Goal: Book appointment/travel/reservation

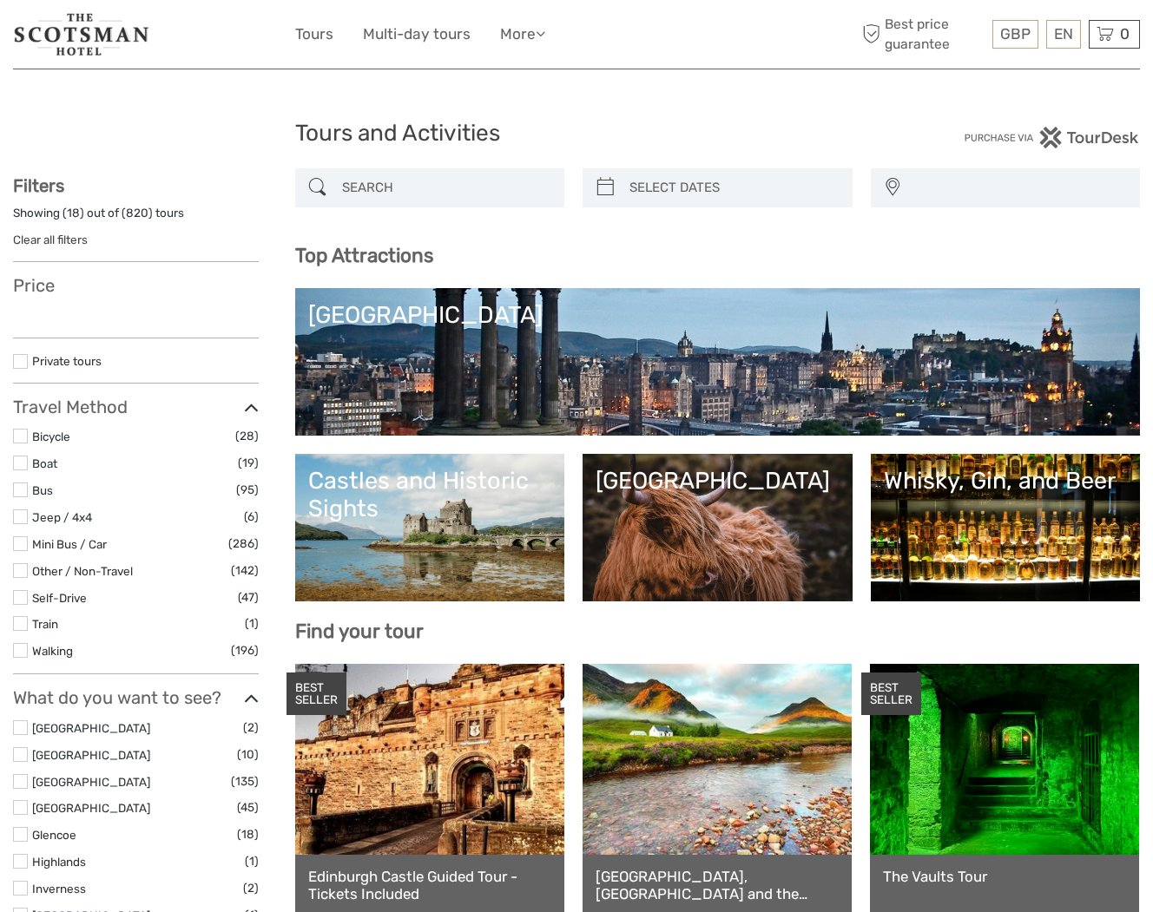
select select
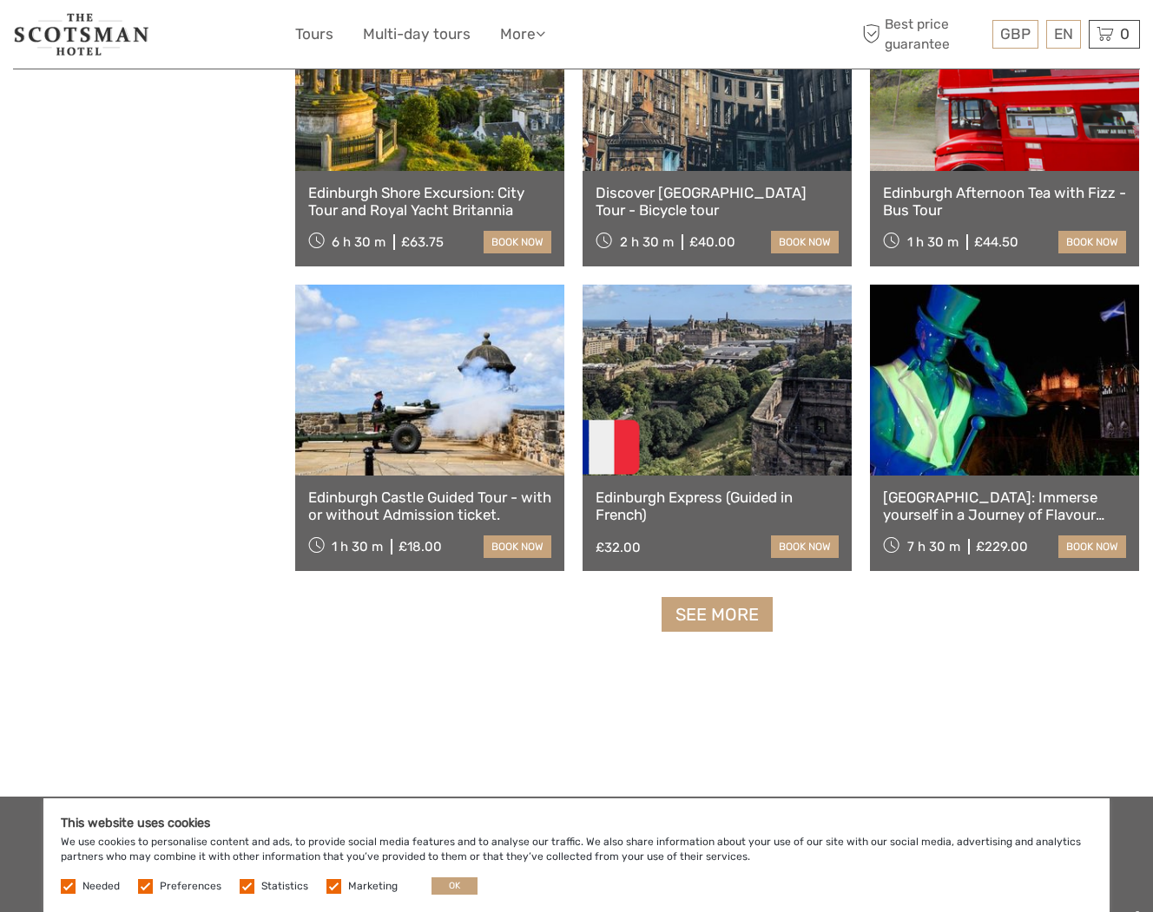
scroll to position [1904, 0]
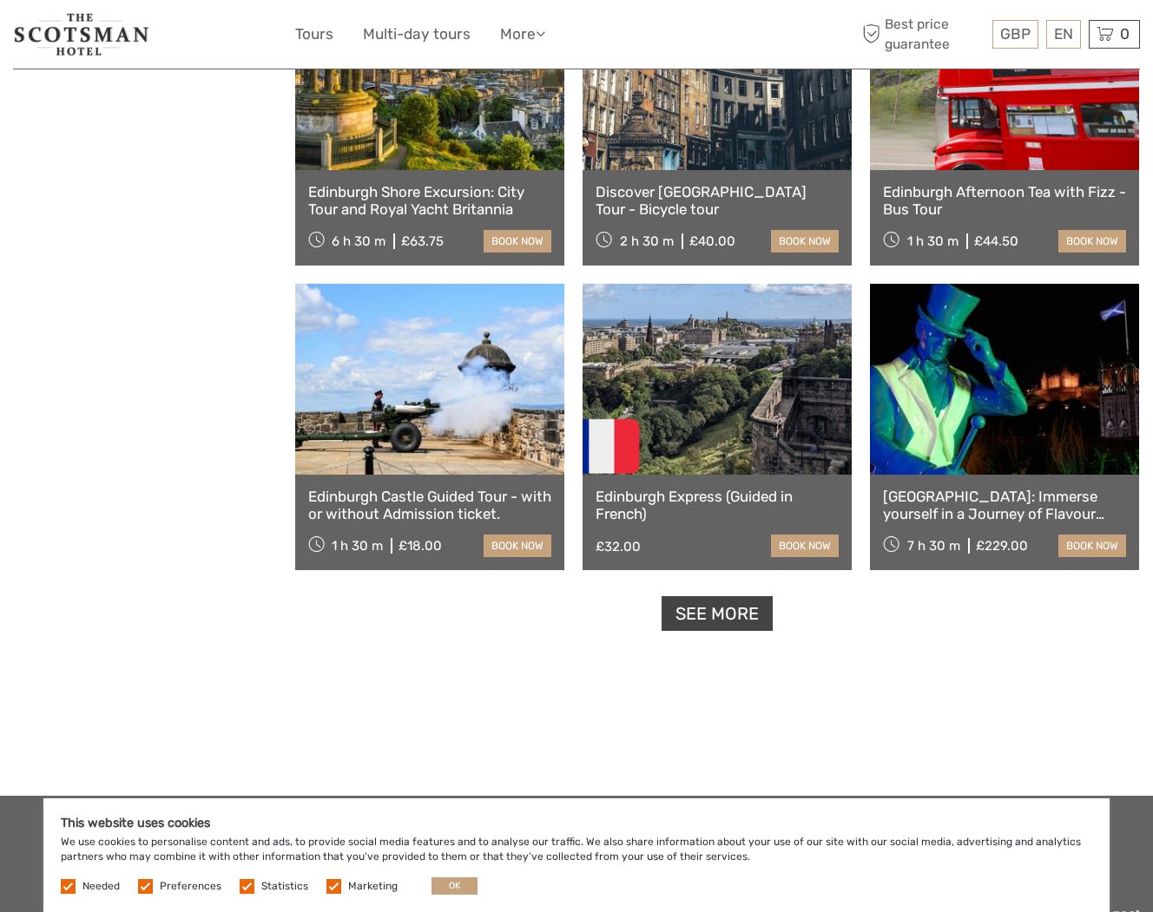
click at [737, 616] on link "See more" at bounding box center [716, 614] width 111 height 36
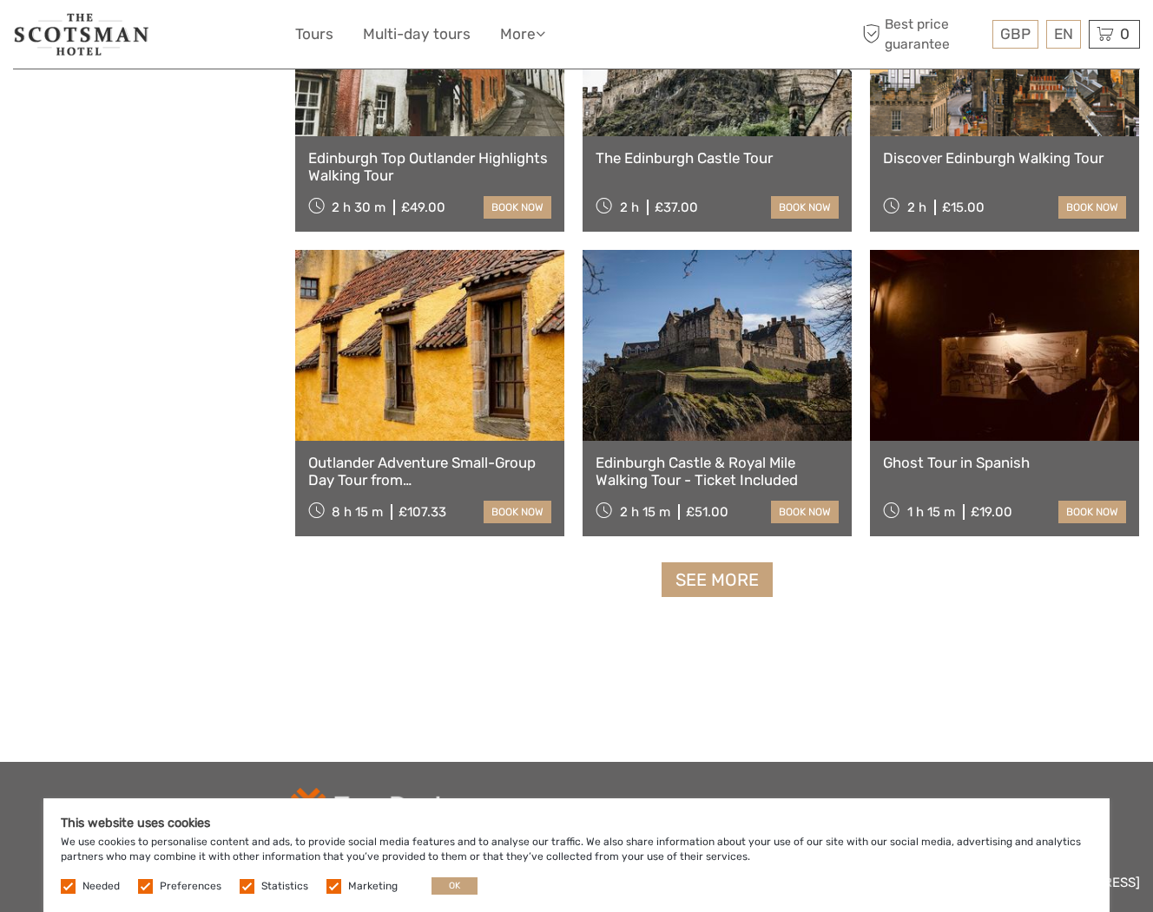
scroll to position [3346, 0]
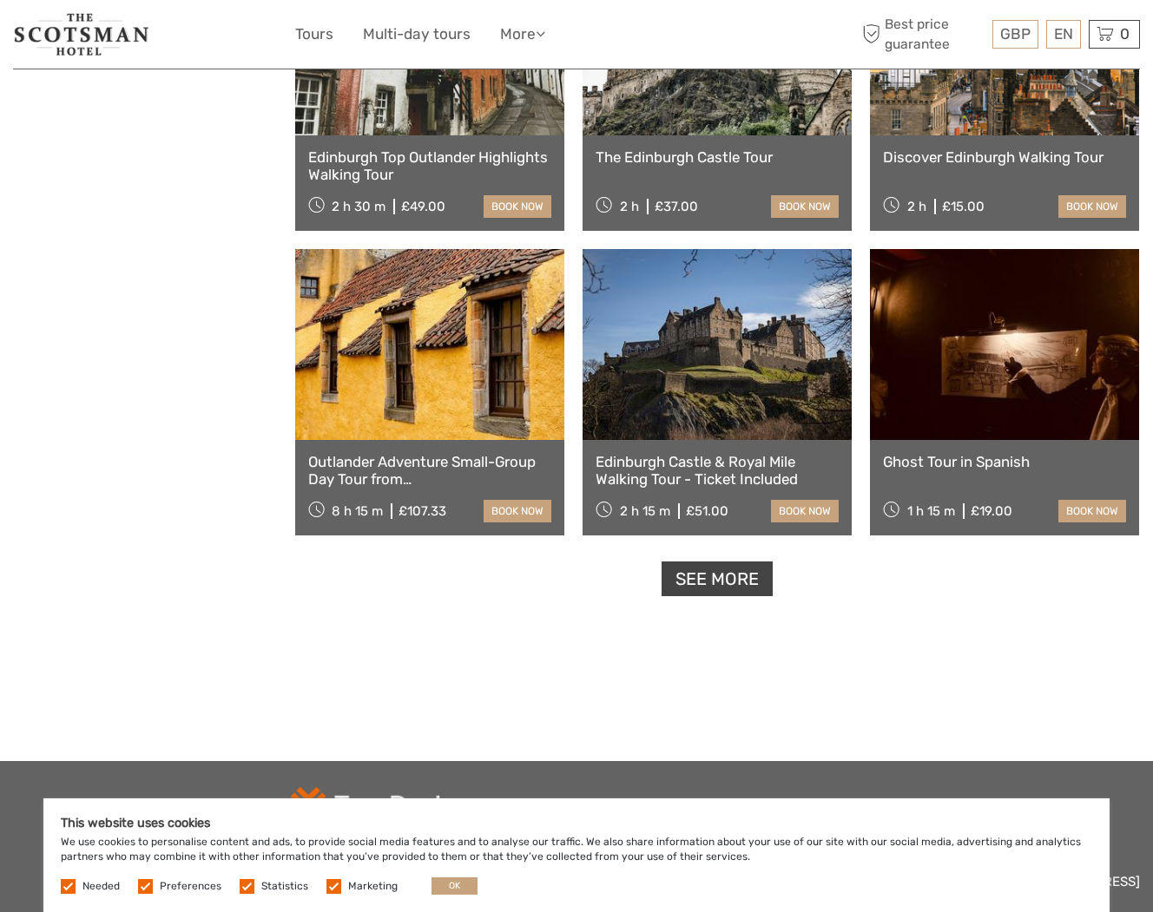
click at [722, 582] on link "See more" at bounding box center [716, 580] width 111 height 36
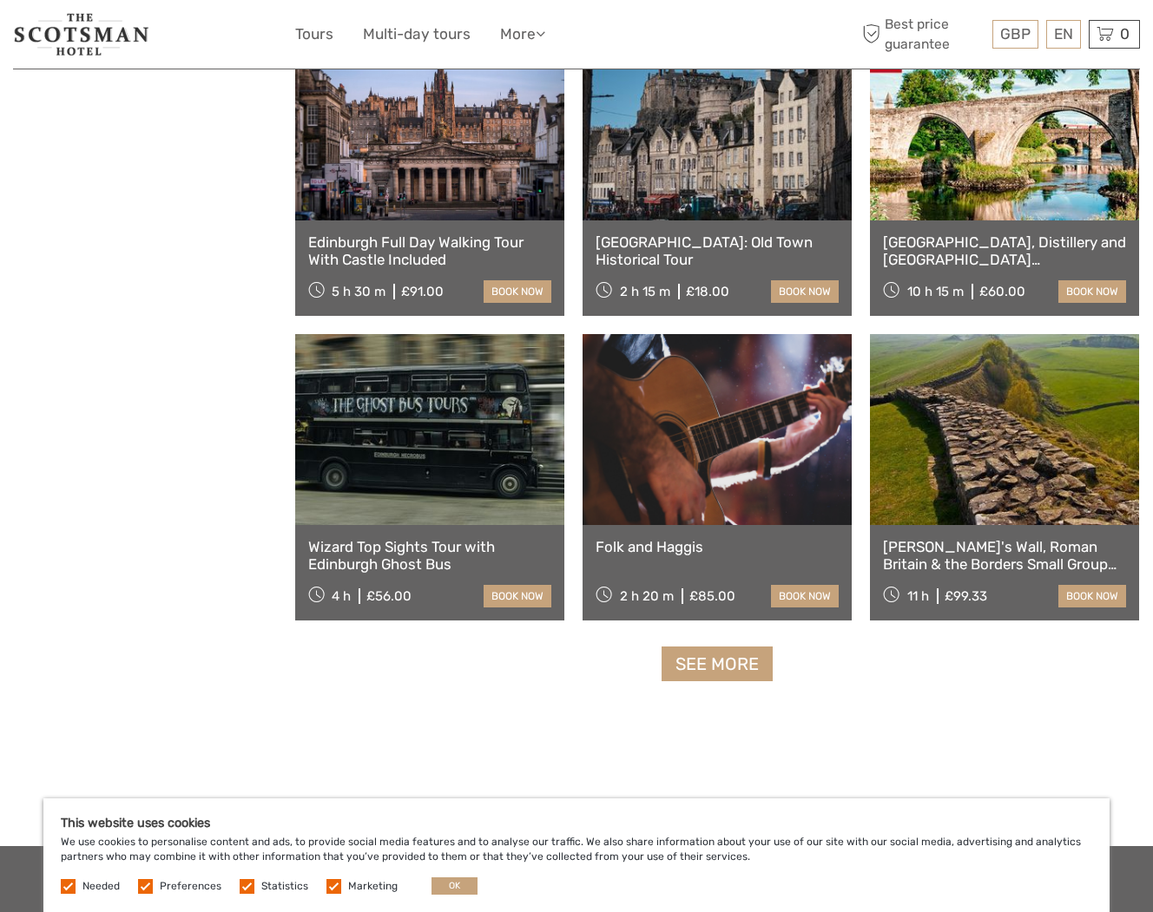
scroll to position [5114, 0]
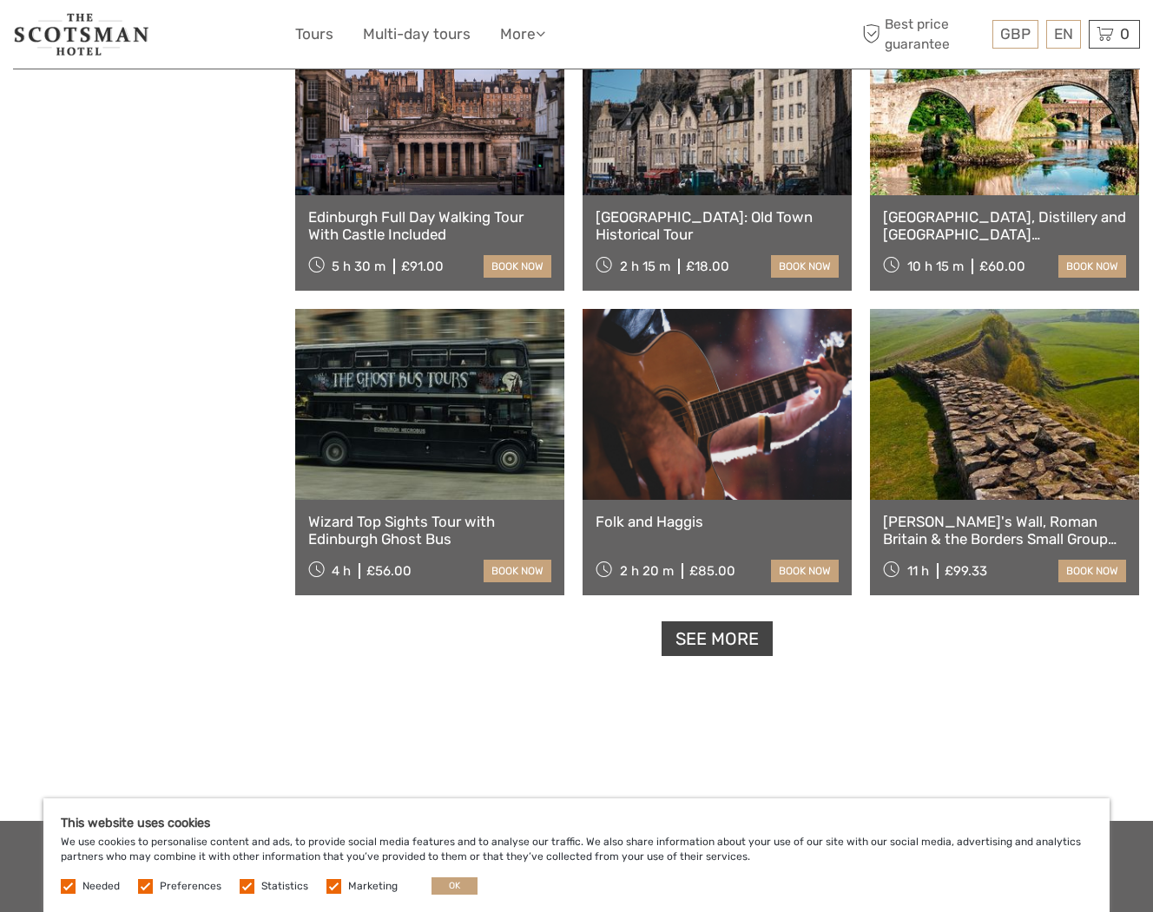
click at [720, 642] on link "See more" at bounding box center [716, 639] width 111 height 36
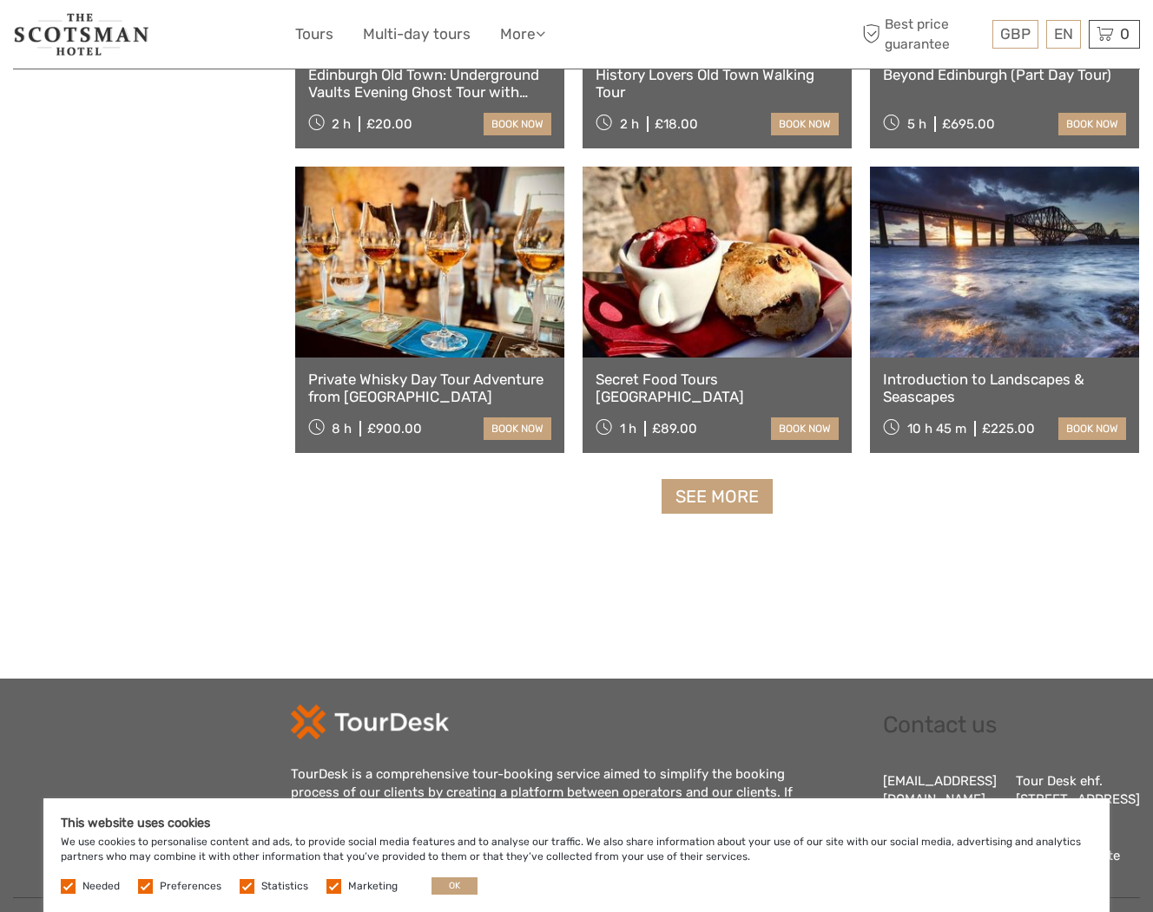
scroll to position [7088, 0]
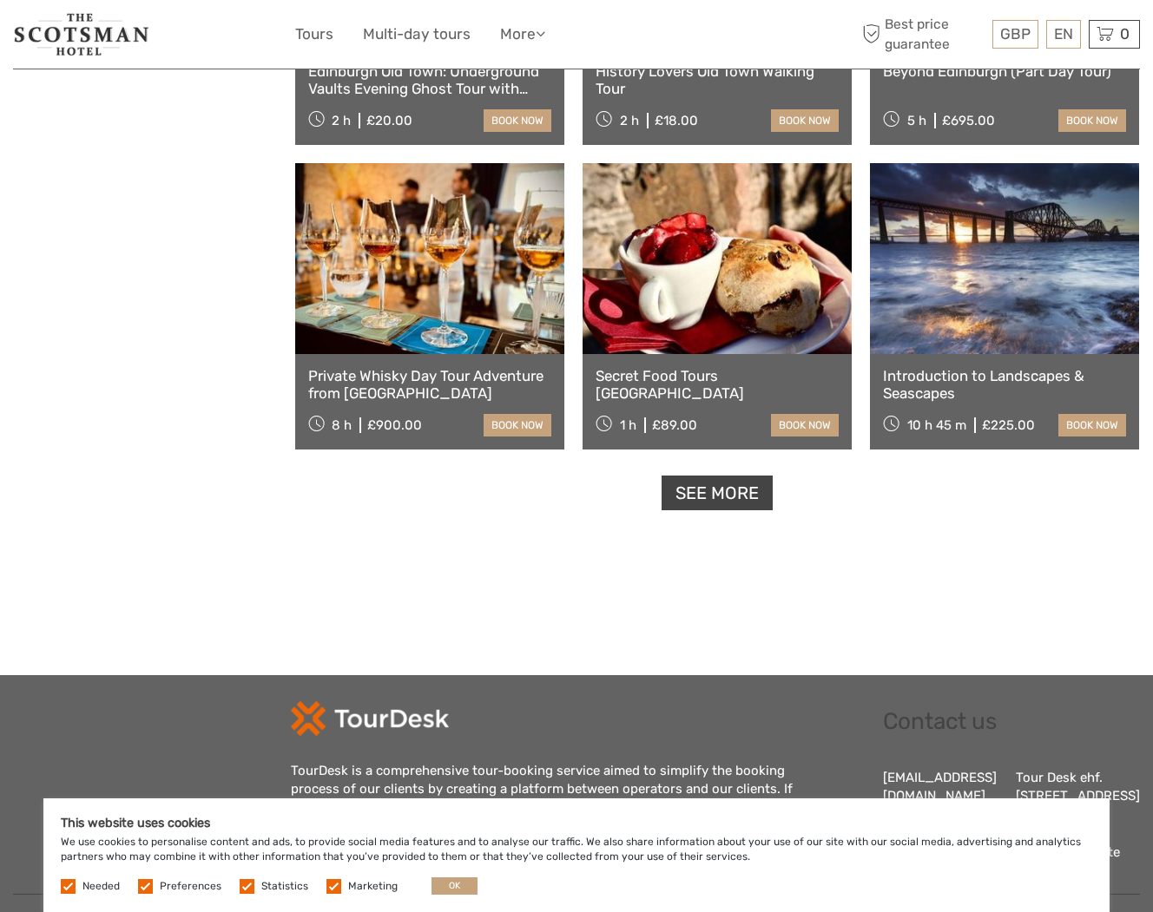
click at [718, 498] on link "See more" at bounding box center [716, 494] width 111 height 36
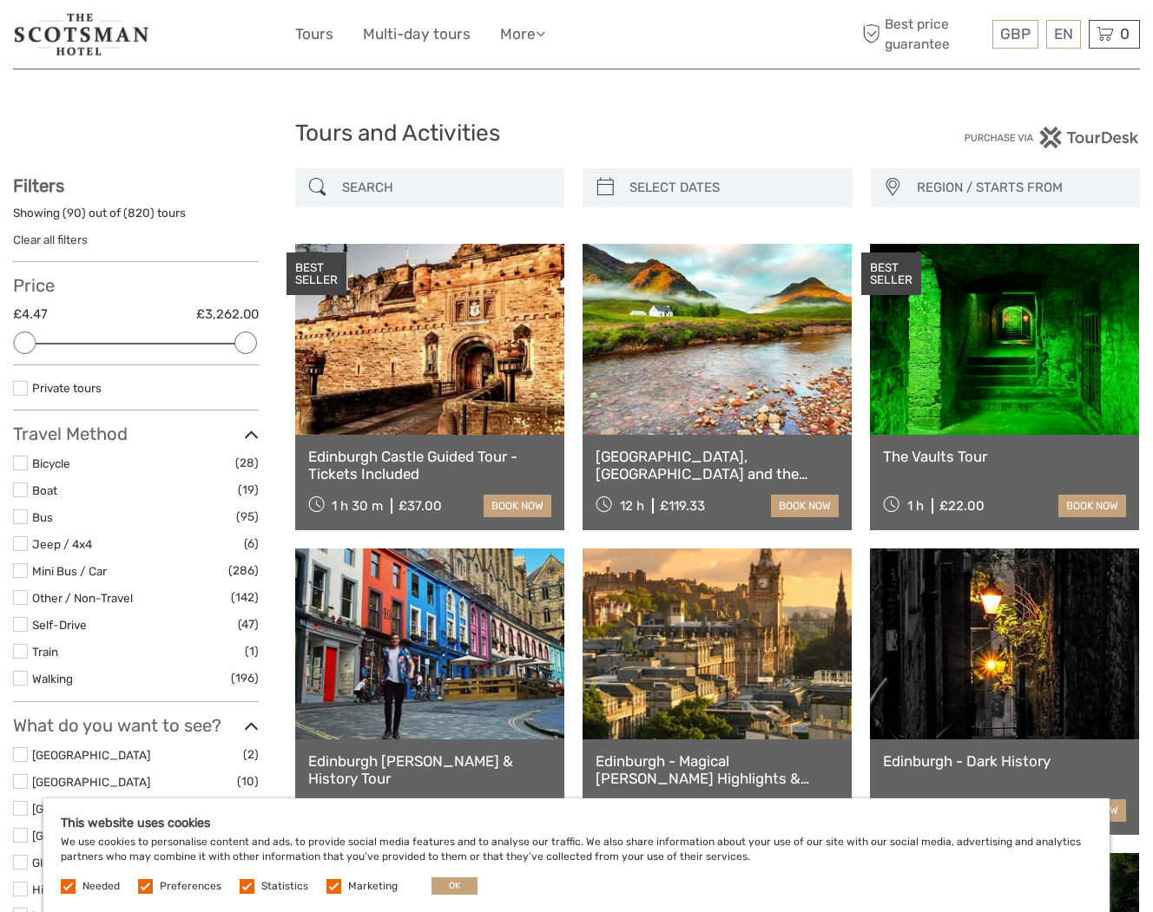
scroll to position [0, 0]
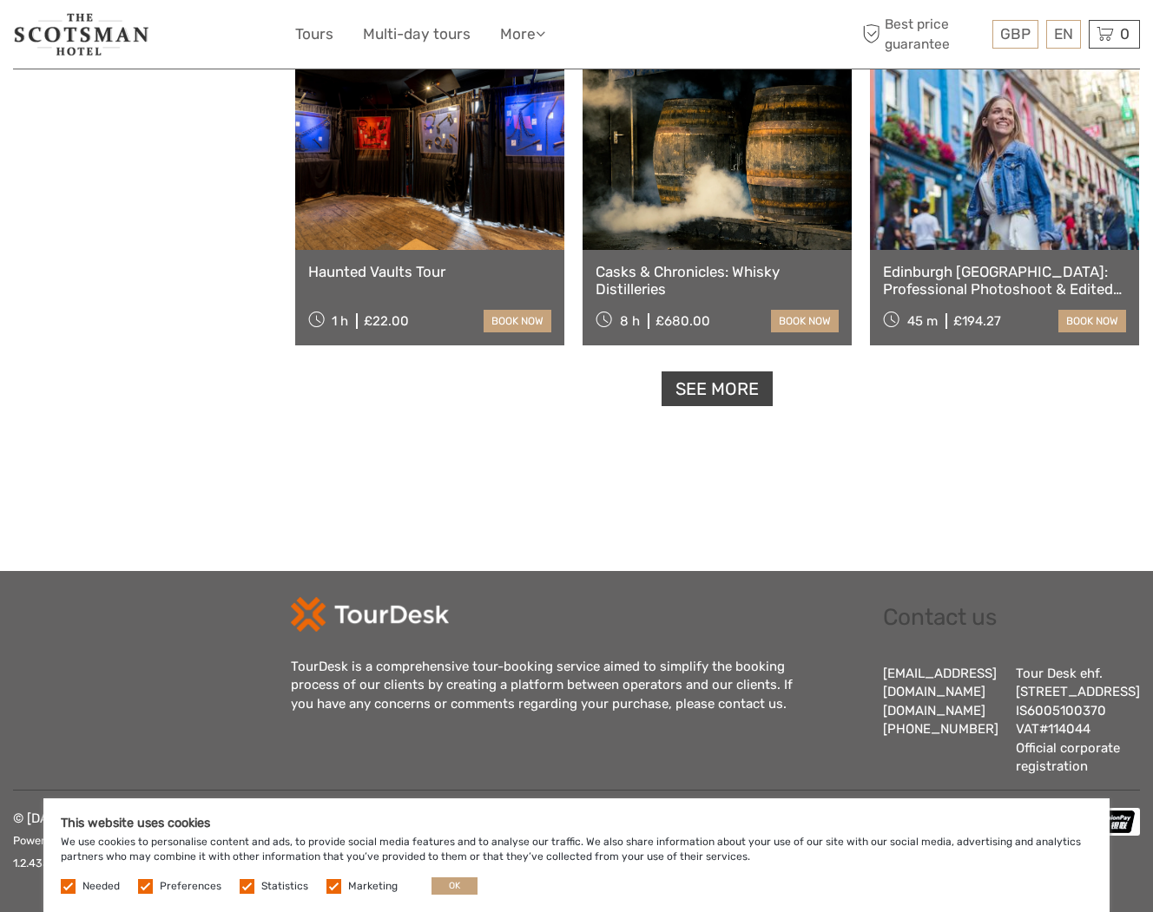
click at [698, 372] on link "See more" at bounding box center [716, 390] width 111 height 36
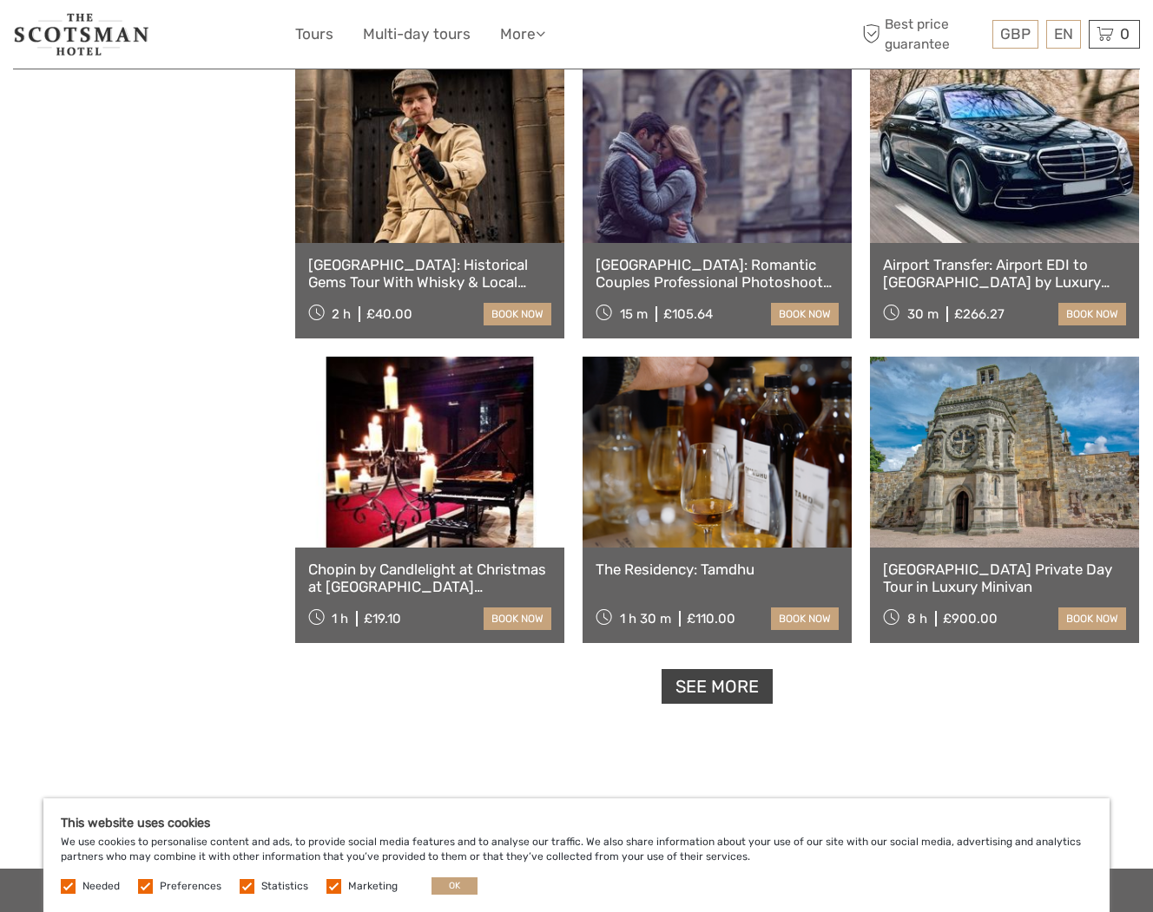
scroll to position [10552, 0]
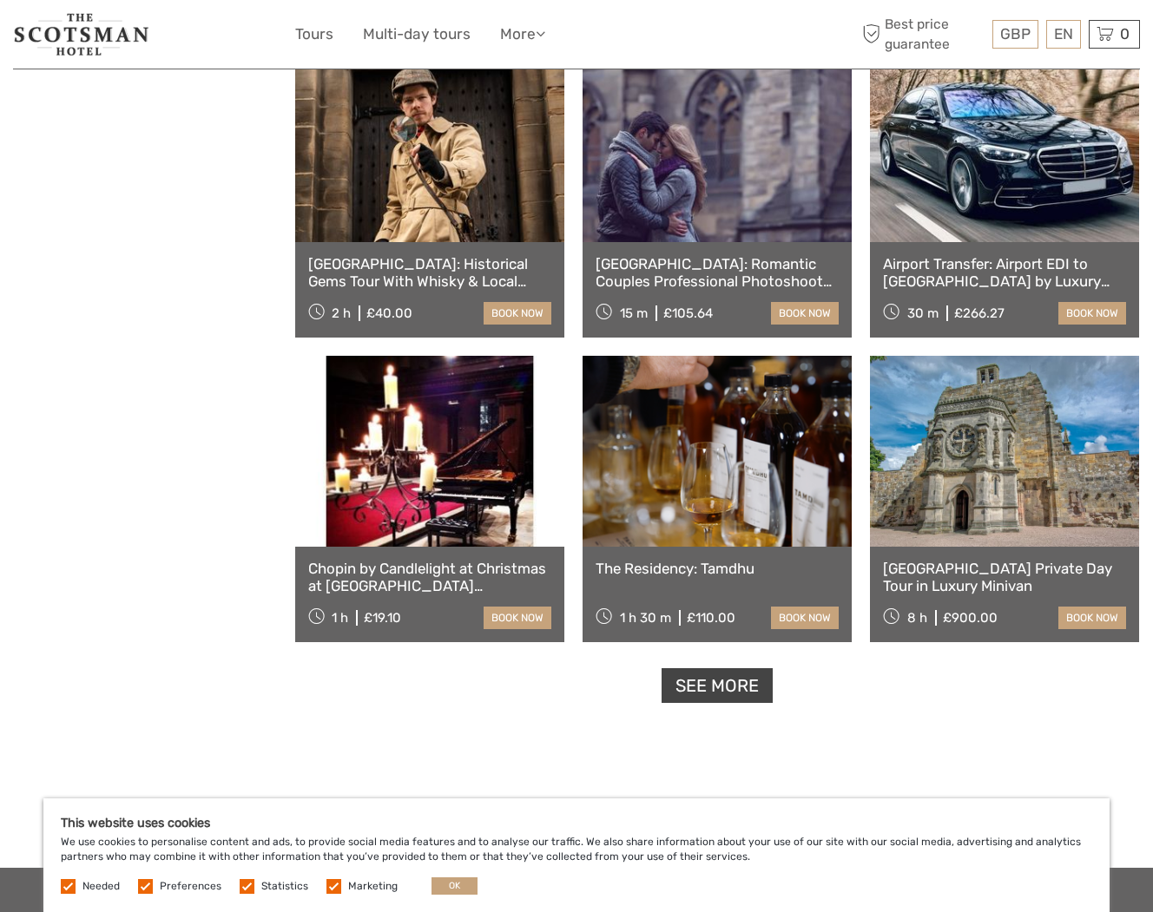
click at [727, 681] on link "See more" at bounding box center [716, 686] width 111 height 36
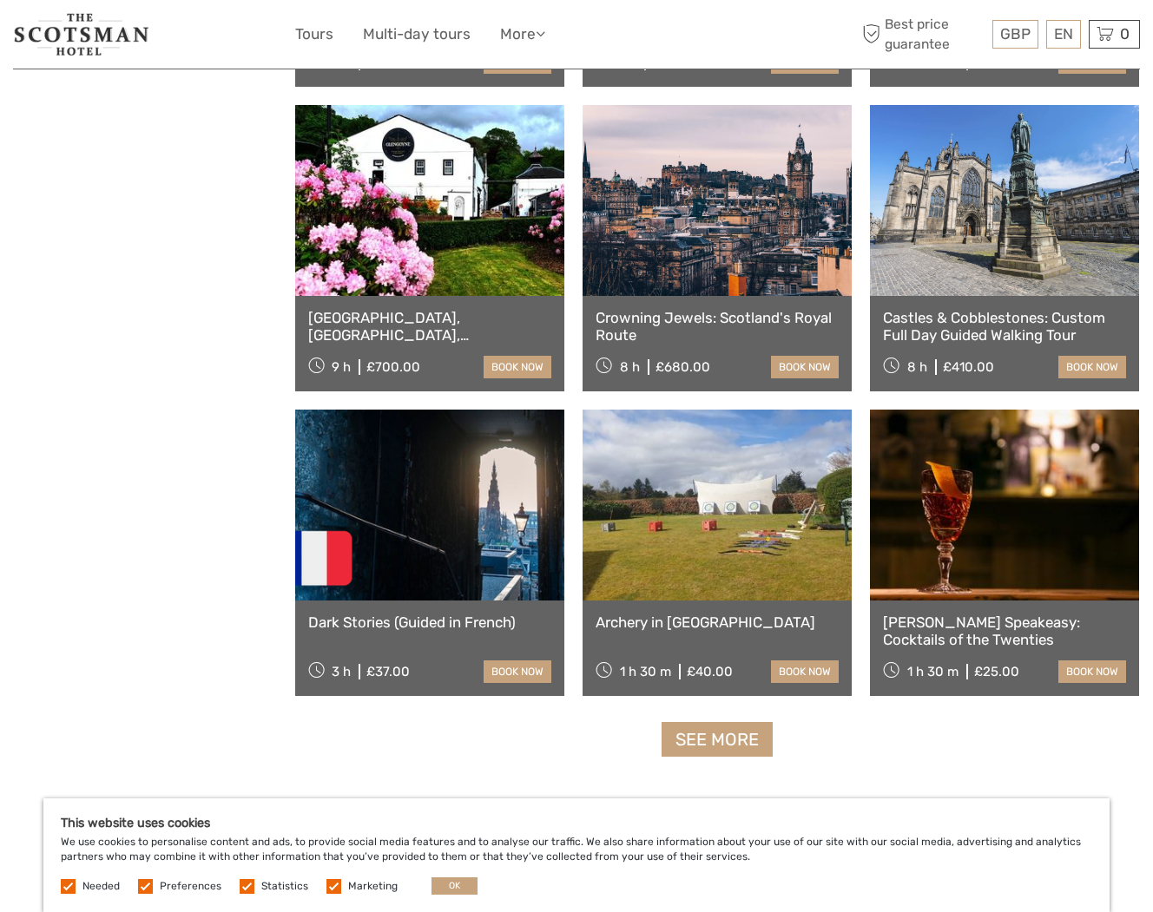
scroll to position [12335, 0]
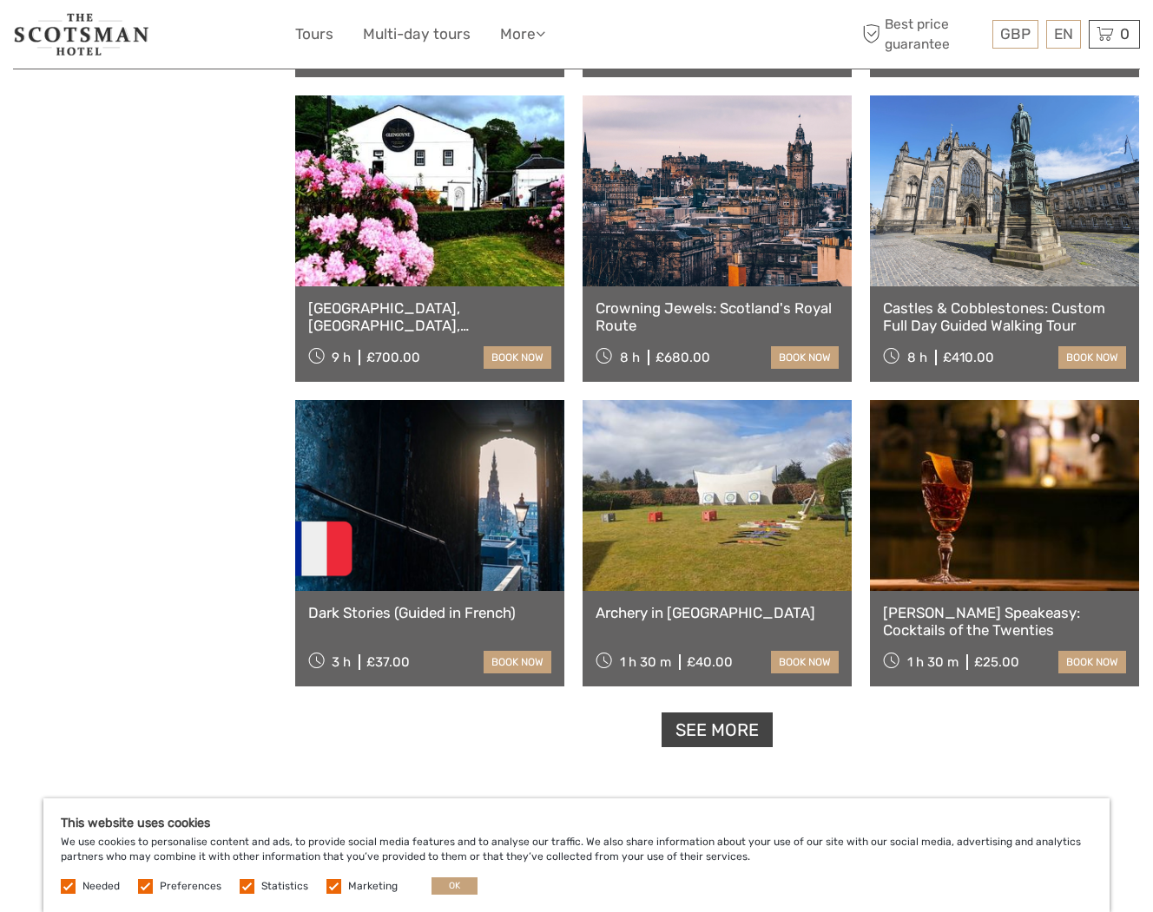
click at [727, 718] on link "See more" at bounding box center [716, 731] width 111 height 36
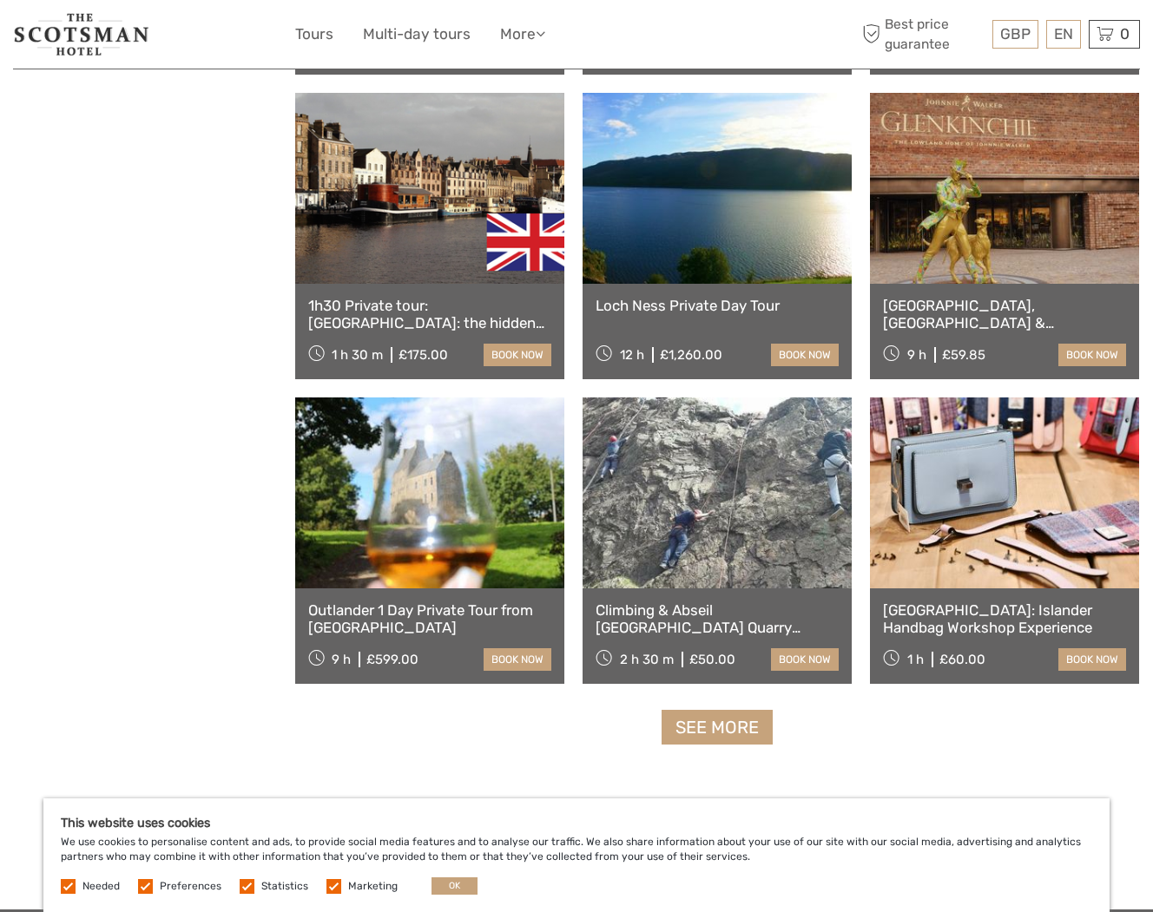
scroll to position [14173, 0]
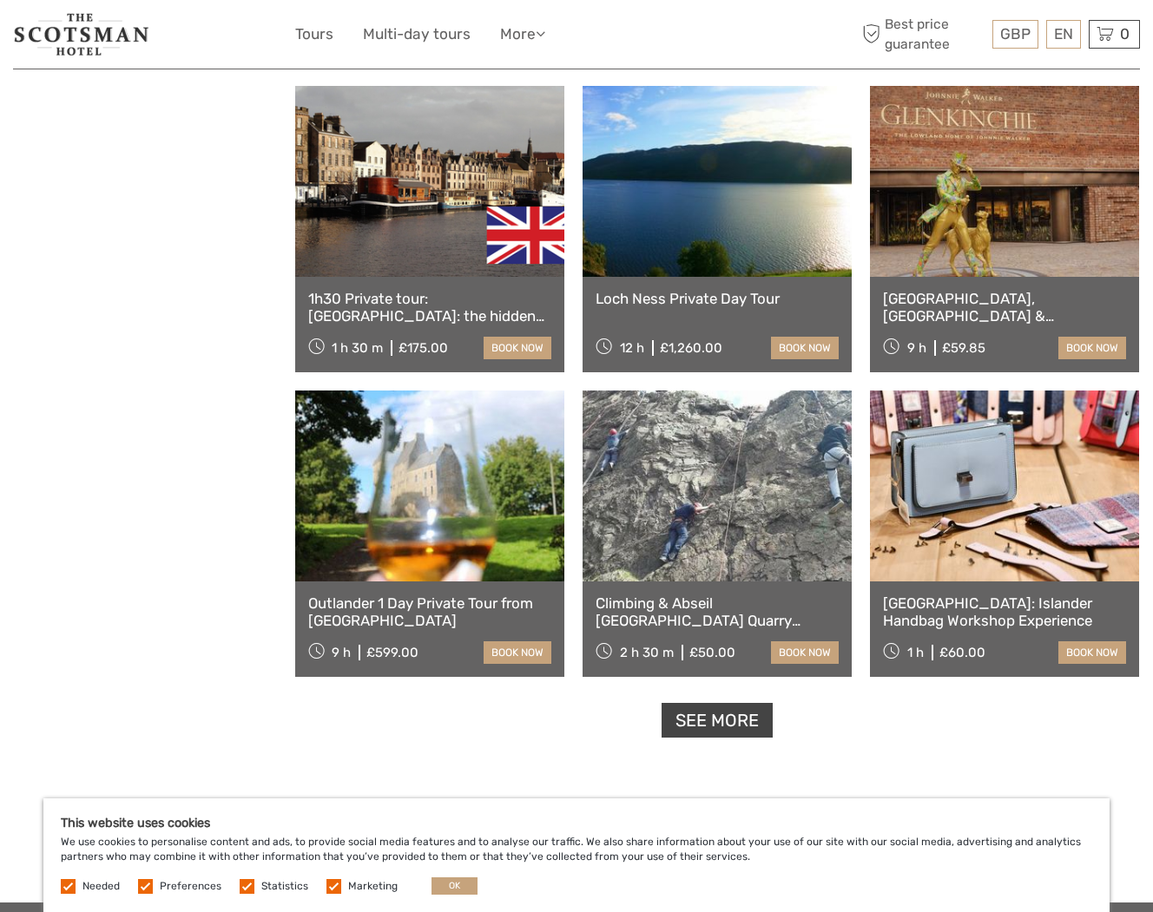
click at [720, 720] on link "See more" at bounding box center [716, 721] width 111 height 36
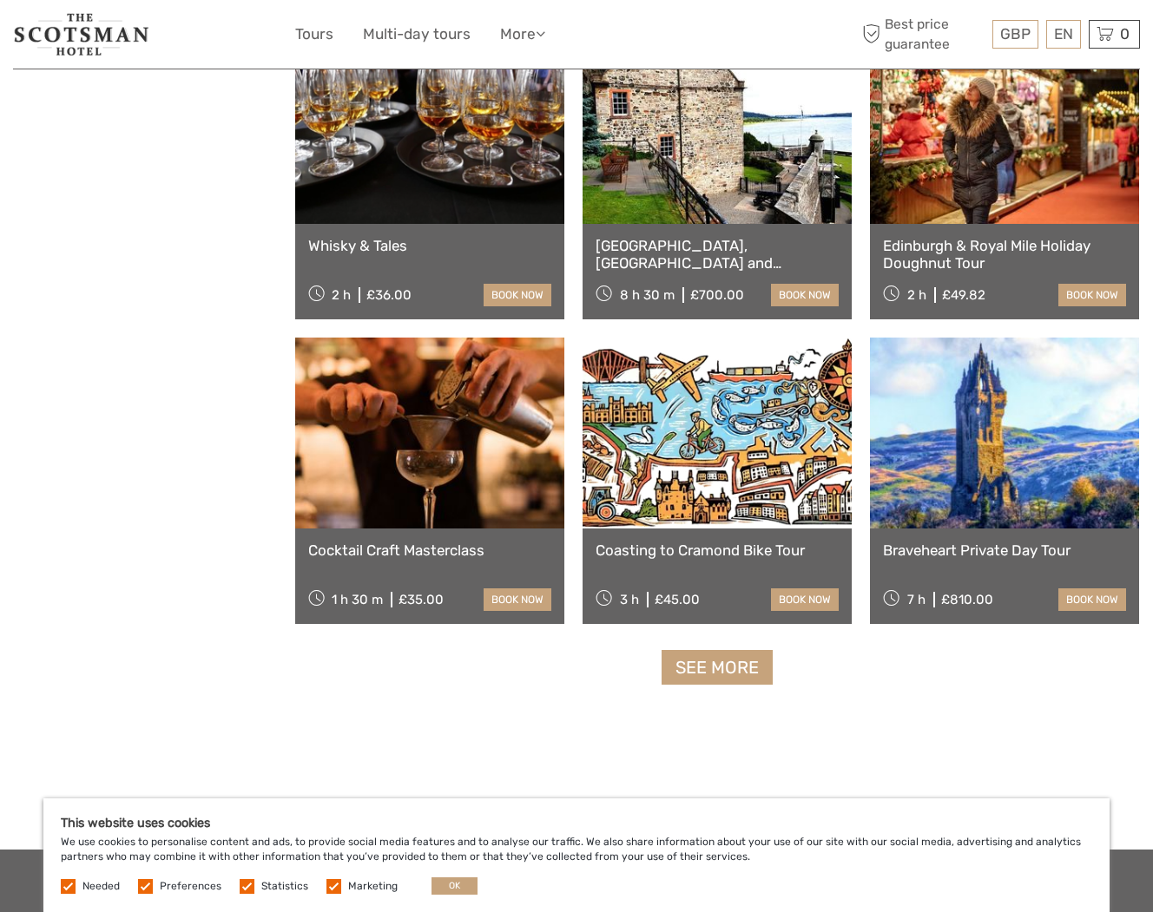
scroll to position [16055, 0]
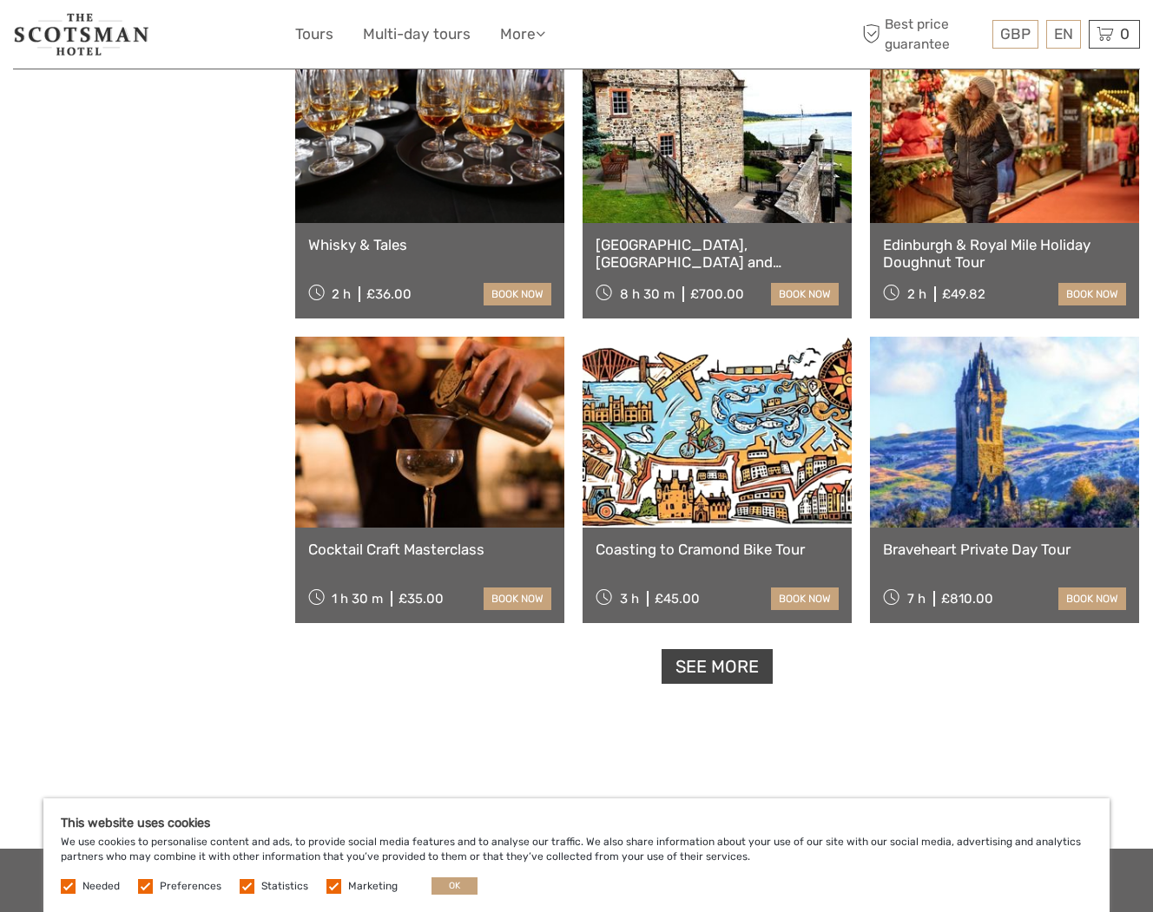
click at [727, 672] on link "See more" at bounding box center [716, 667] width 111 height 36
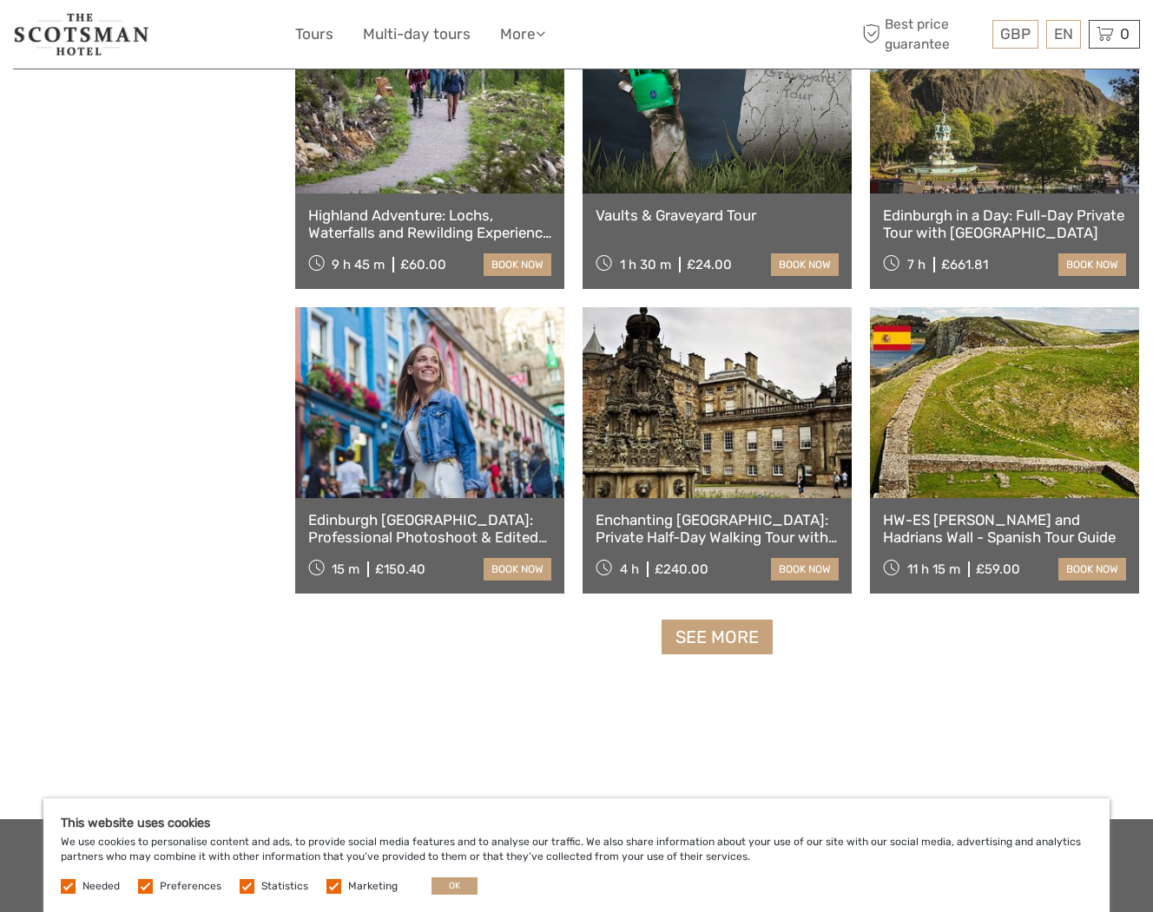
scroll to position [17913, 0]
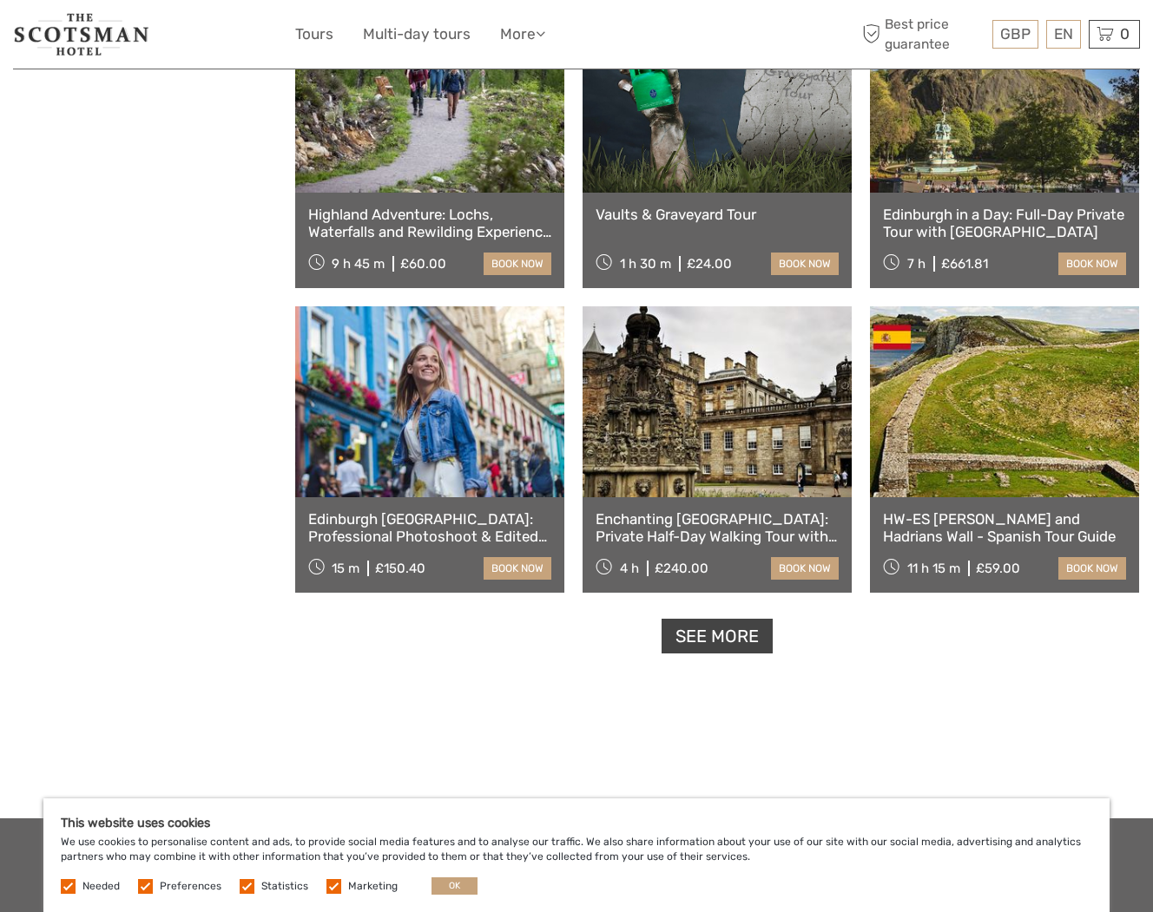
click at [735, 643] on link "See more" at bounding box center [716, 637] width 111 height 36
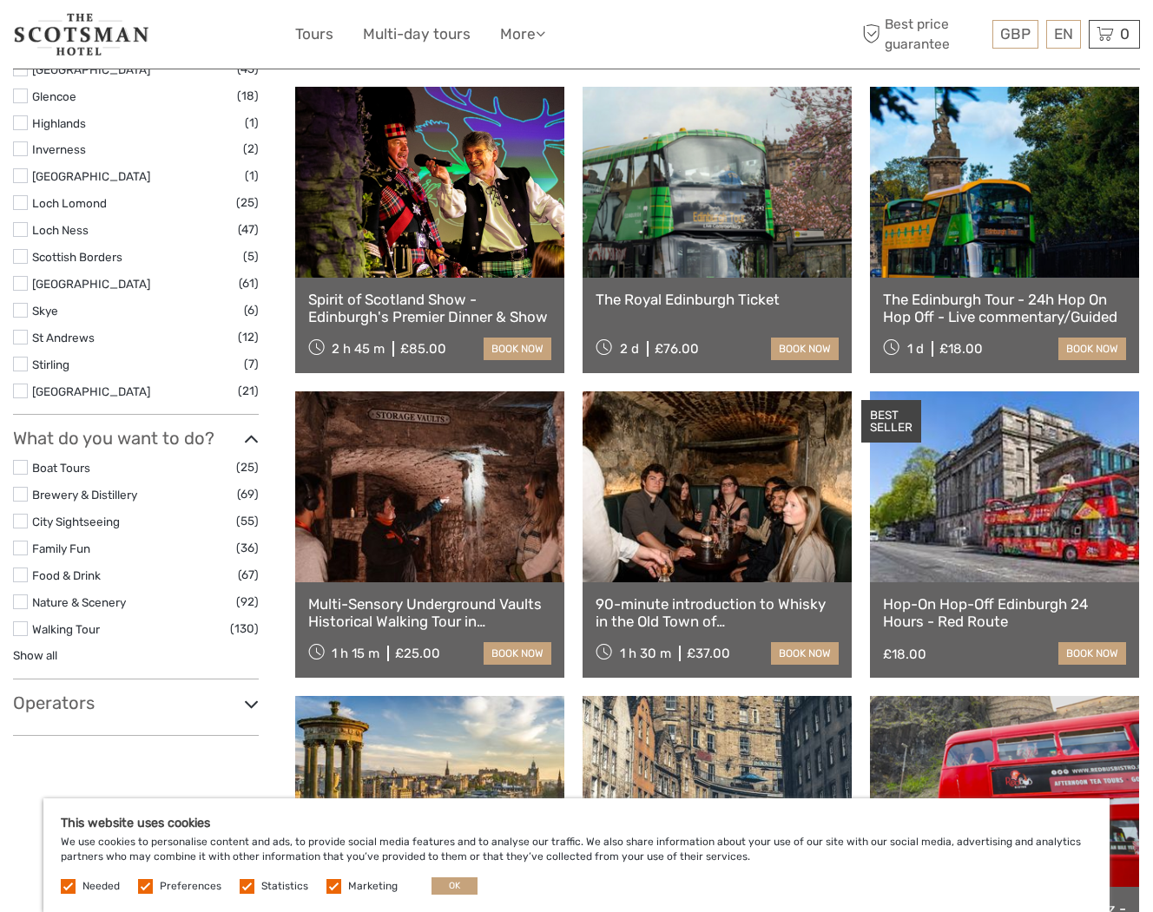
scroll to position [785, 0]
